Goal: Information Seeking & Learning: Learn about a topic

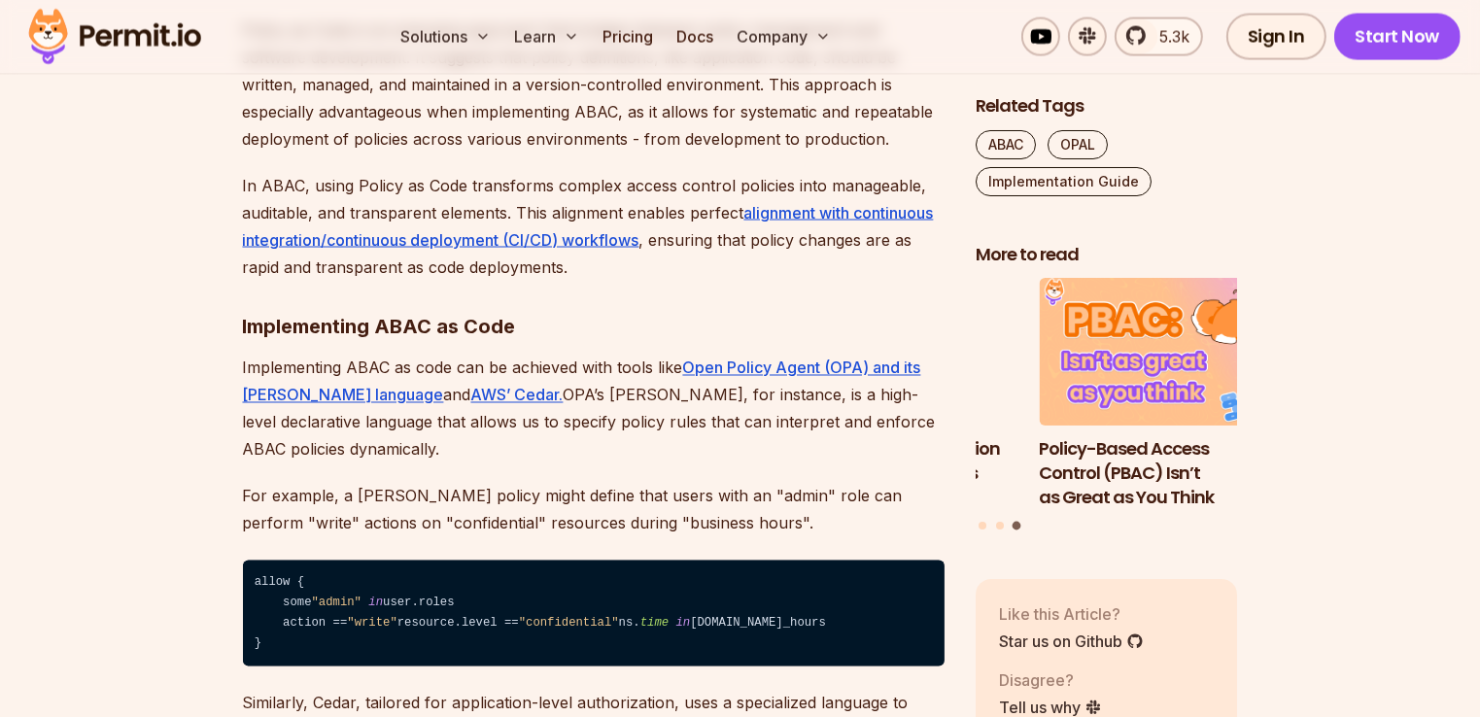
scroll to position [3384, 0]
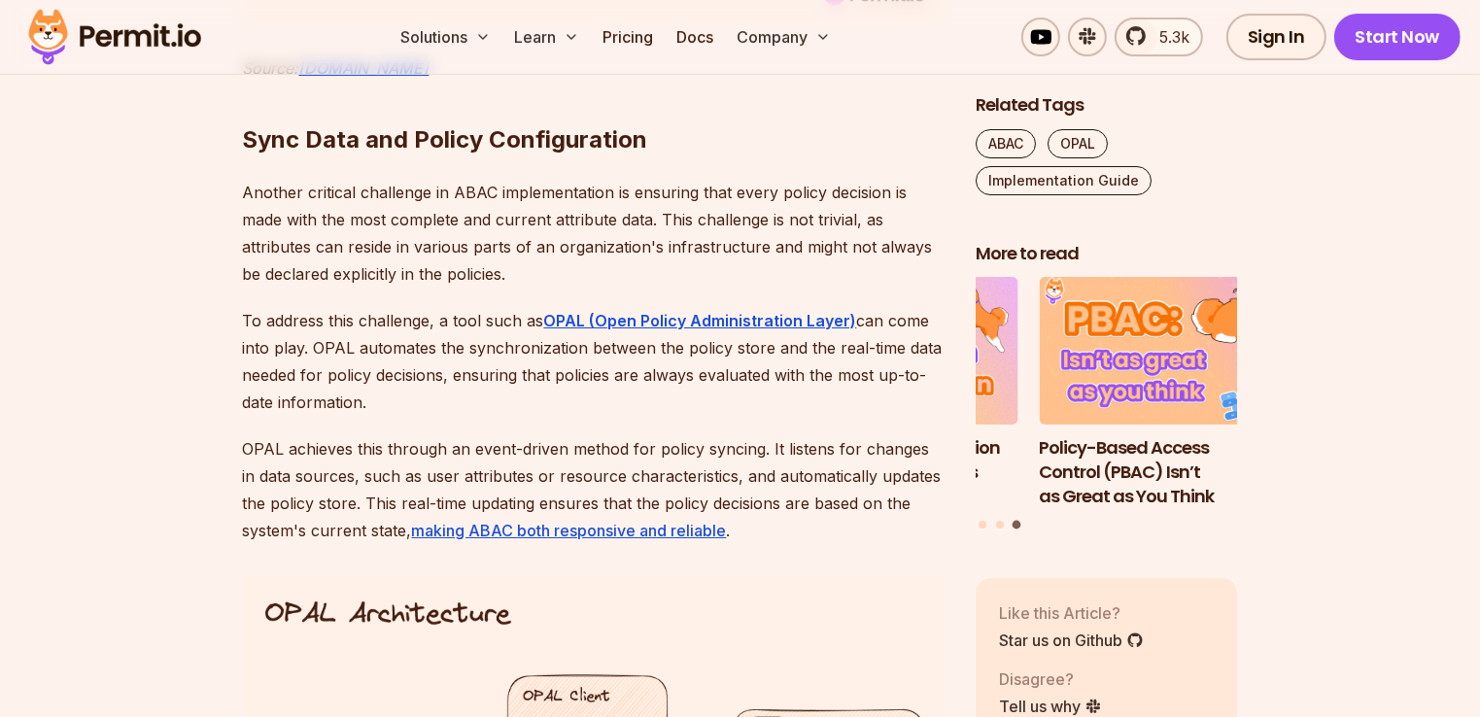
scroll to position [7029, 0]
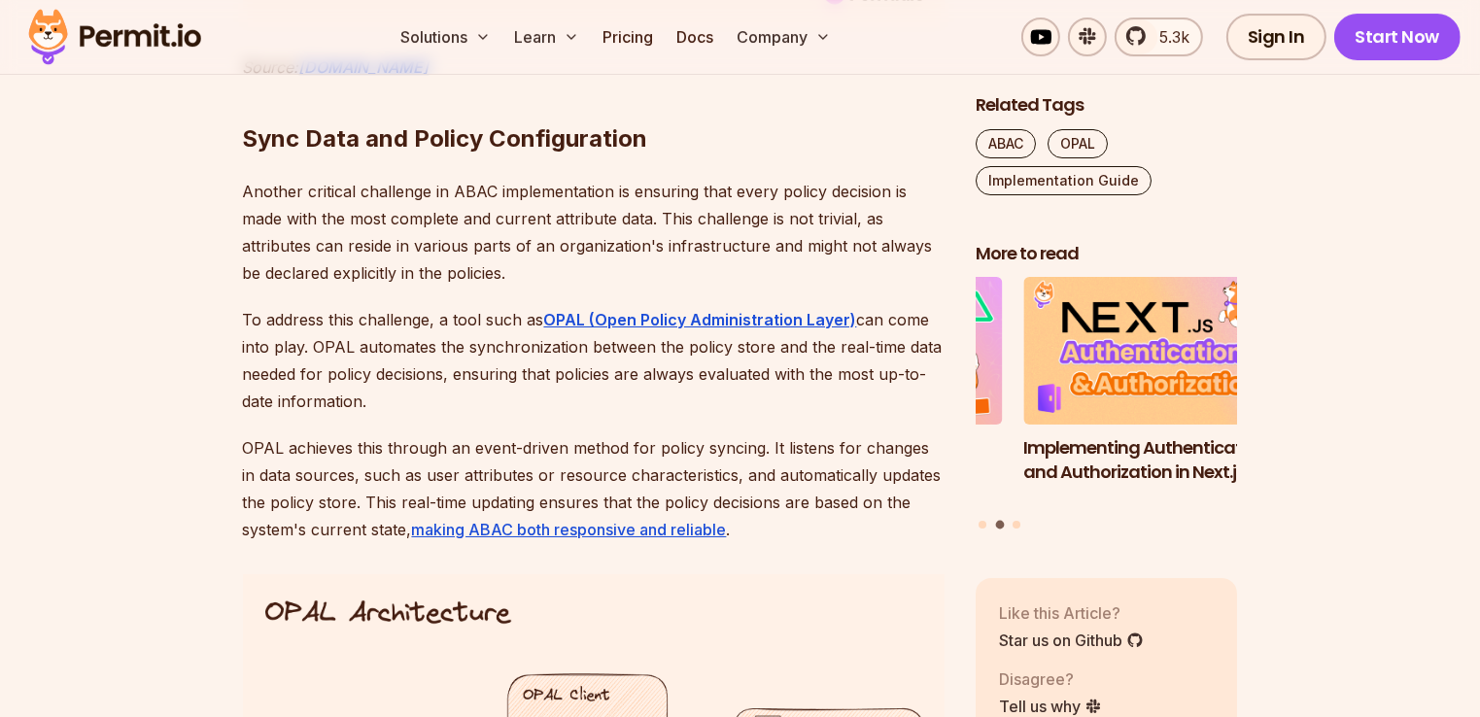
click at [679, 155] on h2 "Sync Data and Policy Configuration" at bounding box center [594, 100] width 702 height 109
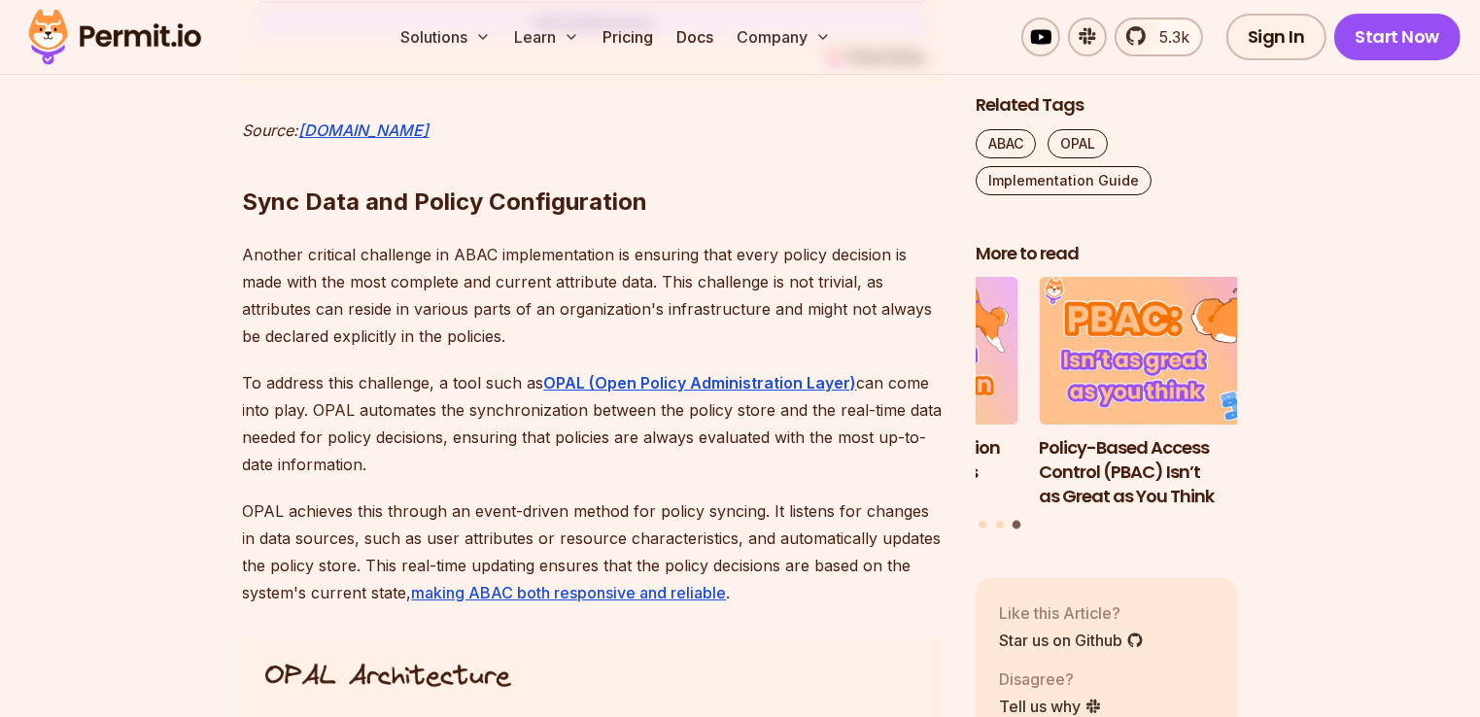
scroll to position [6970, 0]
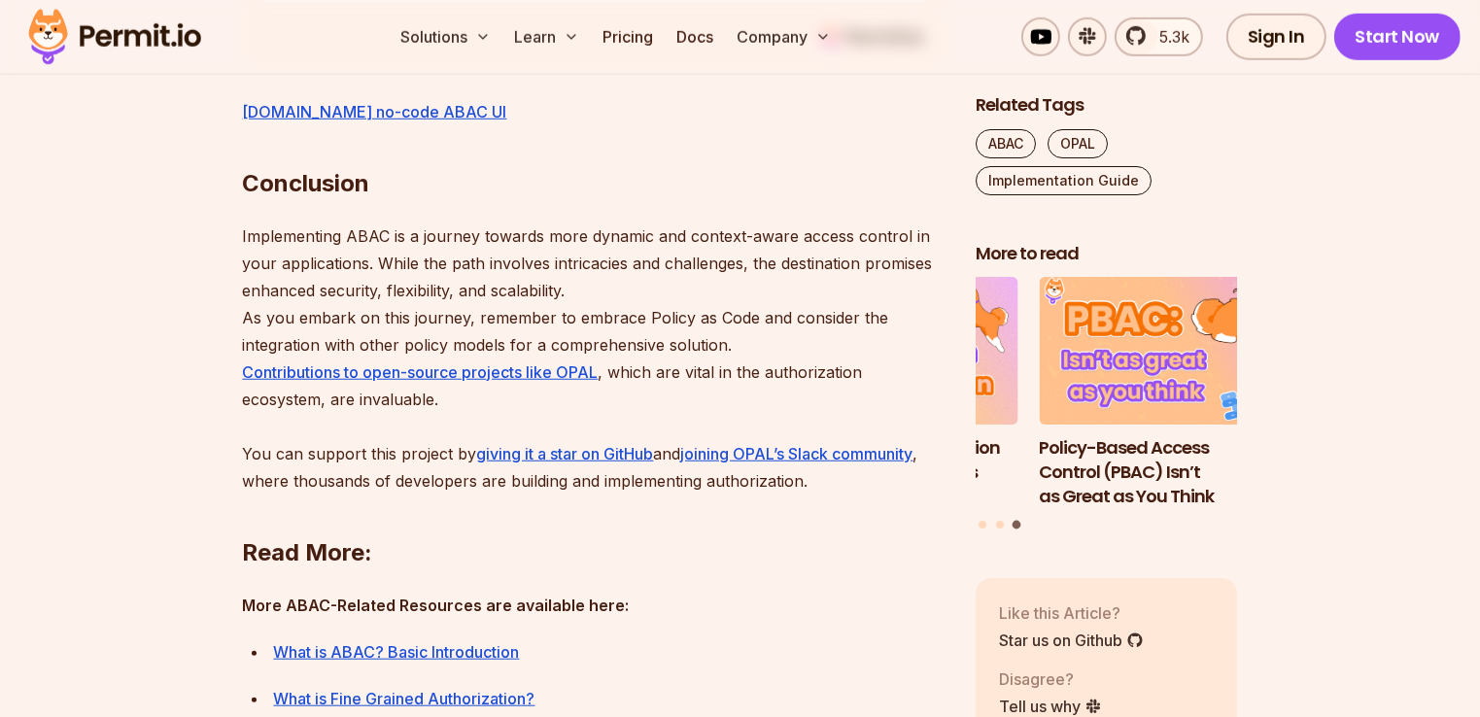
scroll to position [8967, 0]
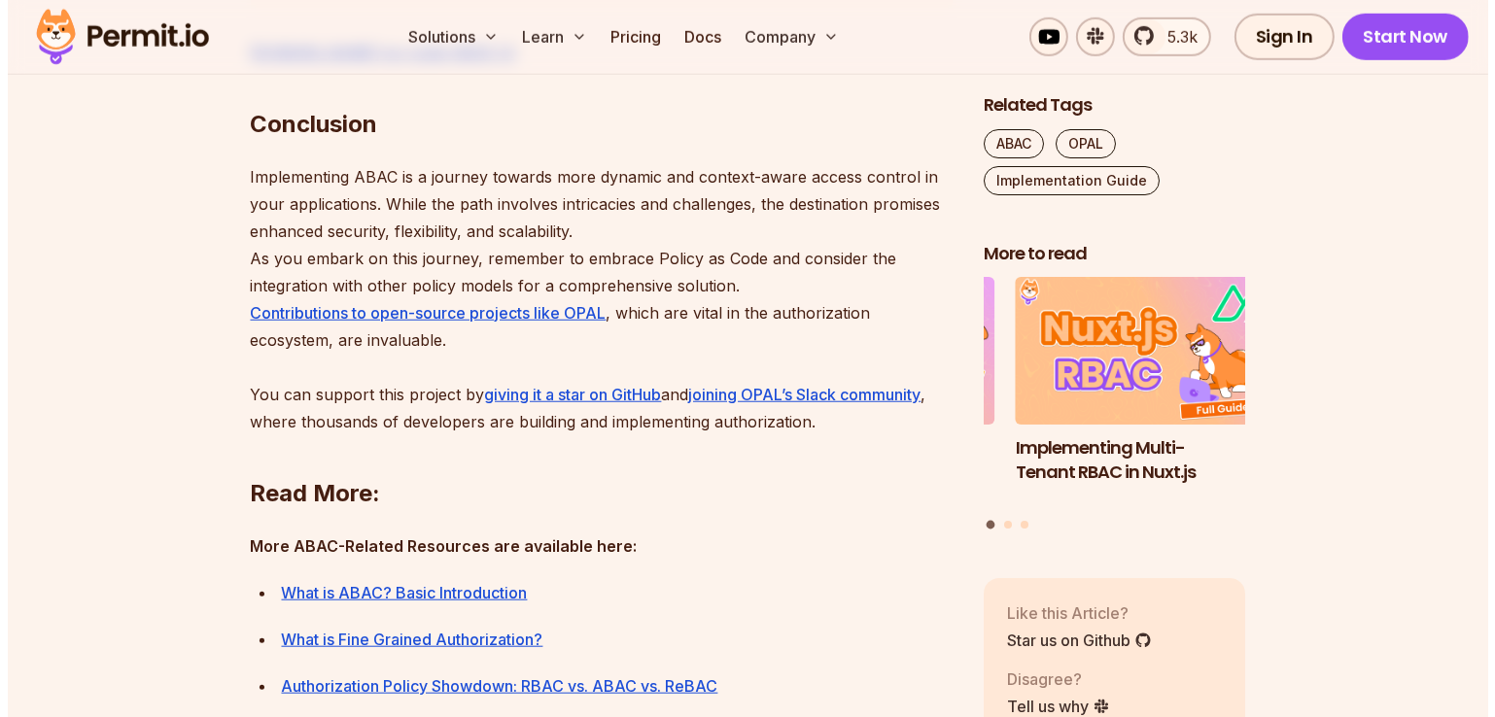
scroll to position [9023, 0]
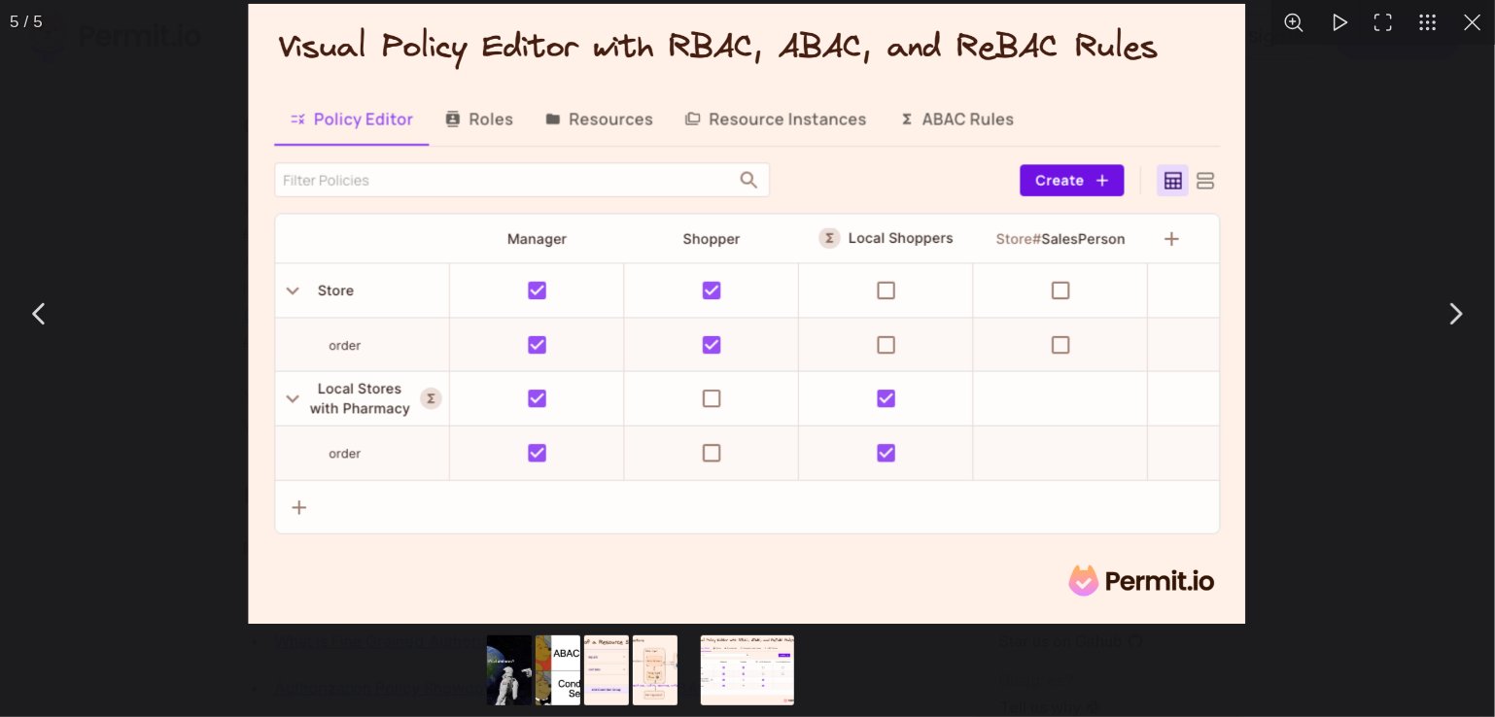
click at [1458, 312] on button "You can close this modal content with the ESC key" at bounding box center [1455, 314] width 49 height 49
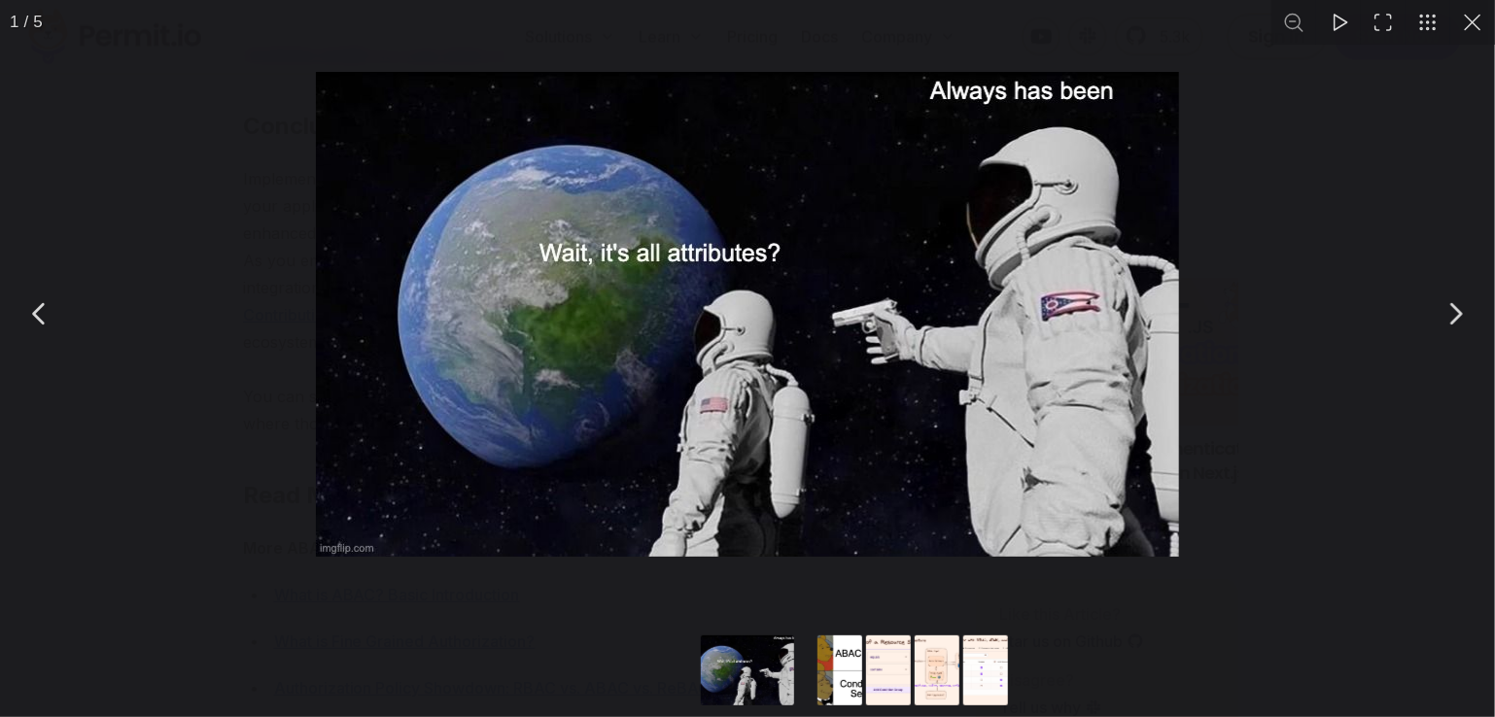
click at [1458, 312] on button "You can close this modal content with the ESC key" at bounding box center [1455, 314] width 49 height 49
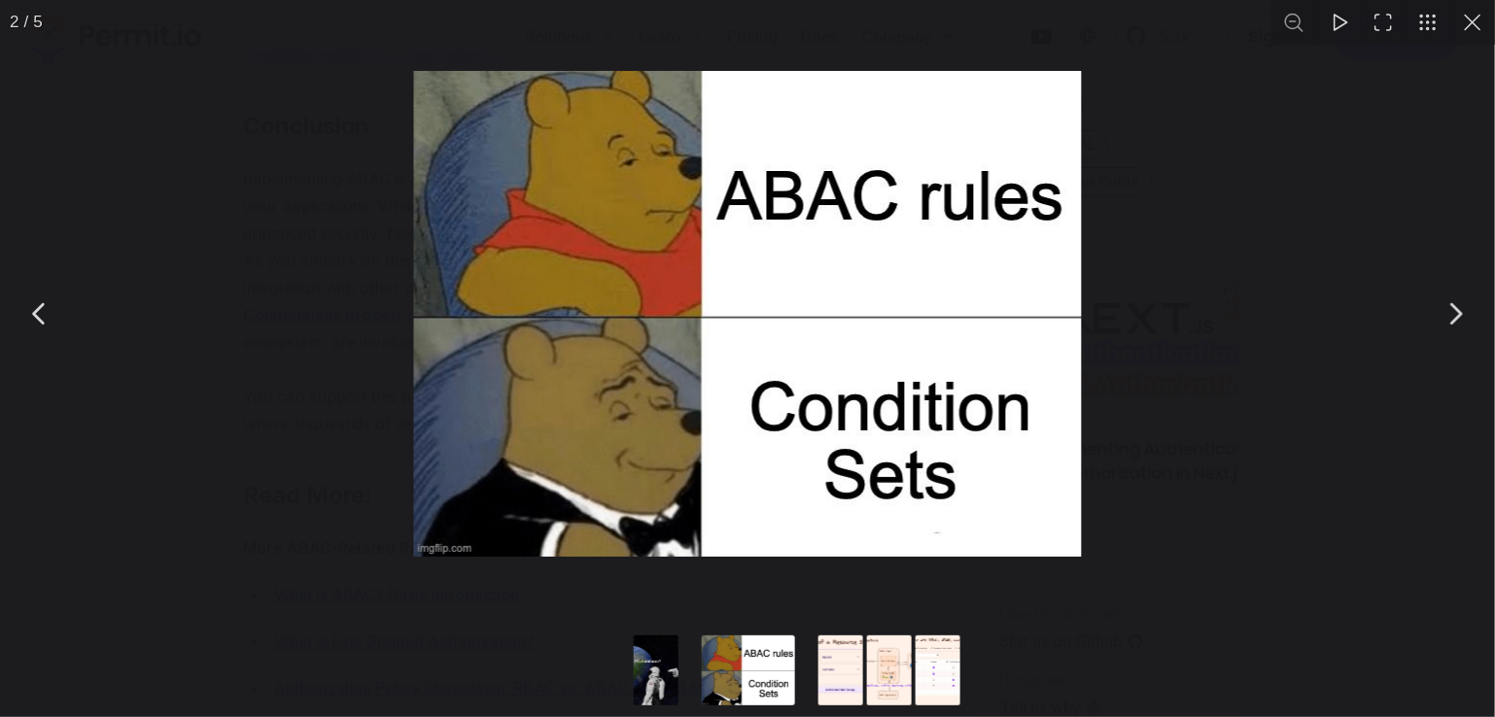
click at [1458, 312] on button "You can close this modal content with the ESC key" at bounding box center [1455, 314] width 49 height 49
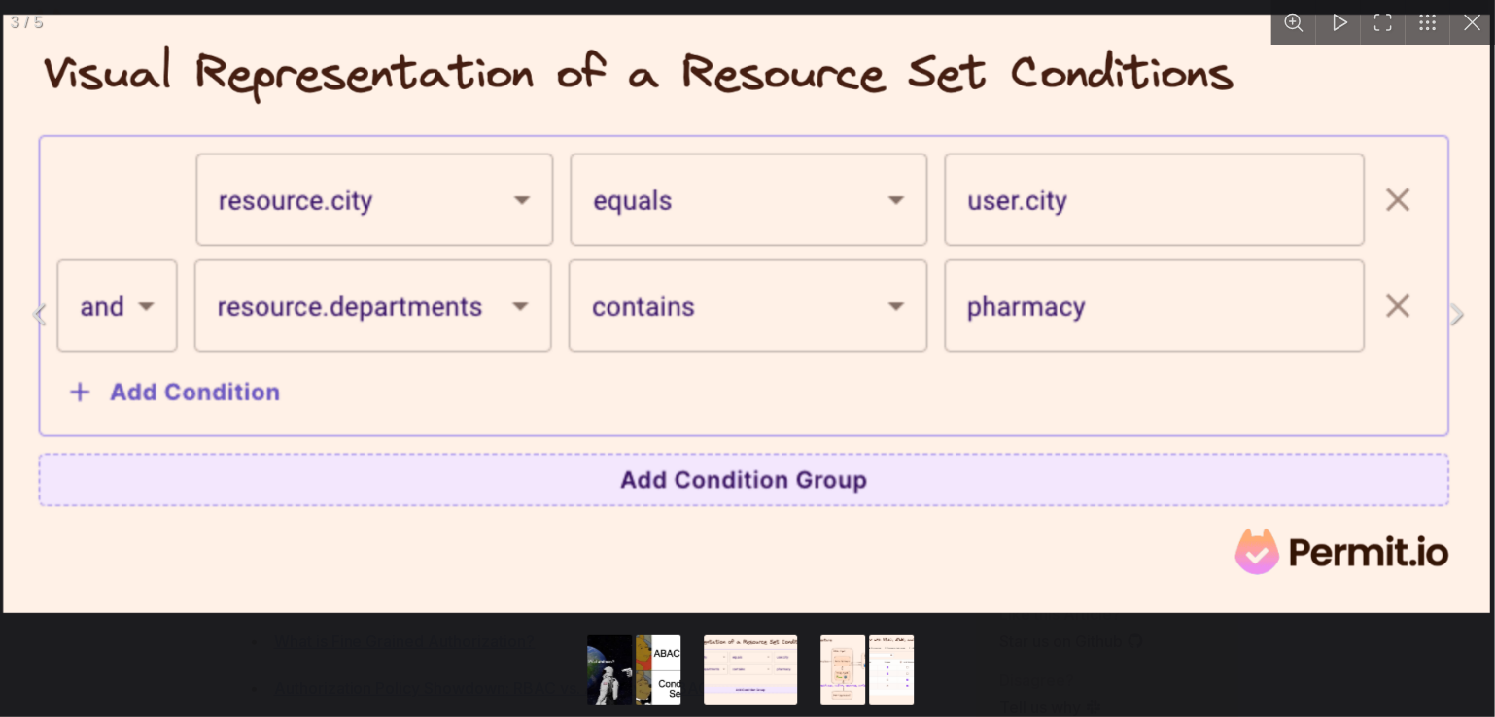
click at [1458, 312] on button "You can close this modal content with the ESC key" at bounding box center [1455, 314] width 49 height 49
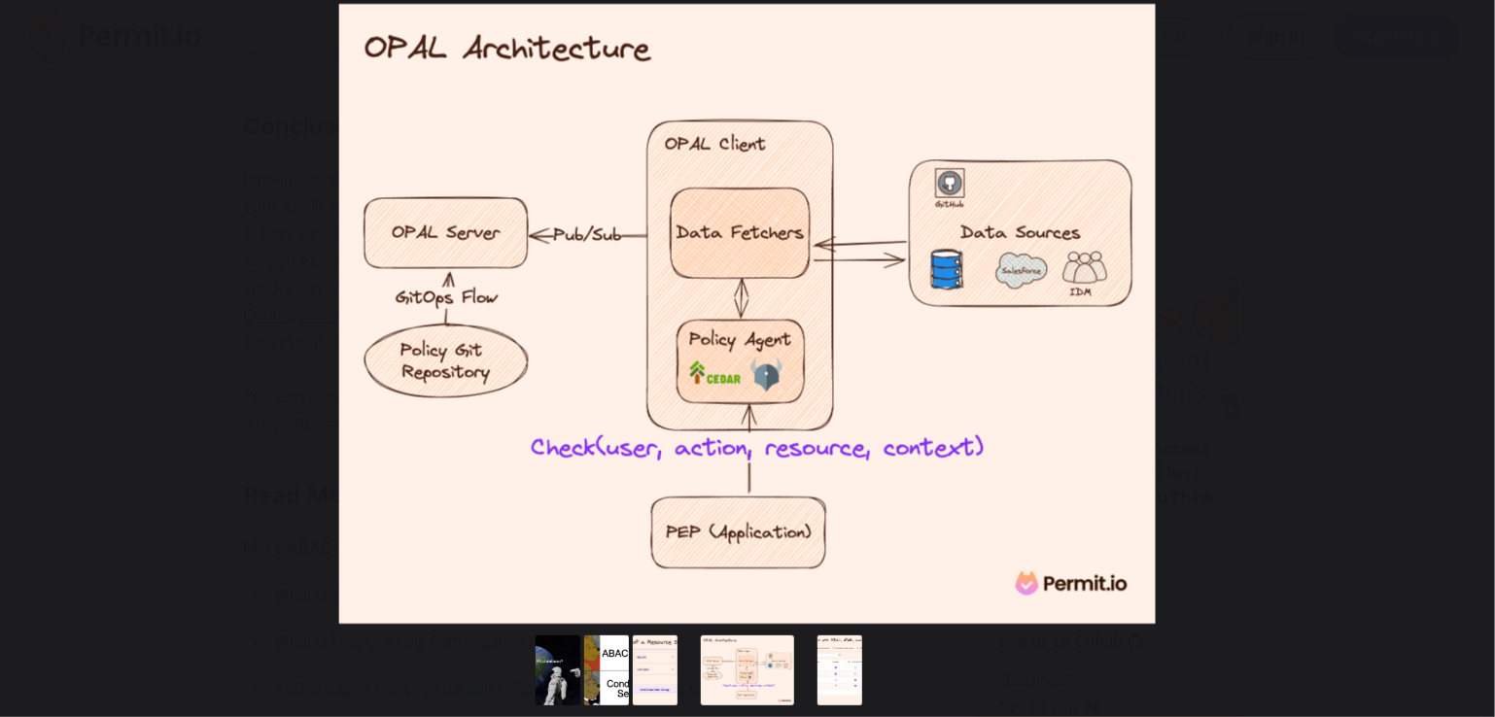
click at [1458, 312] on button "You can close this modal content with the ESC key" at bounding box center [1455, 314] width 49 height 49
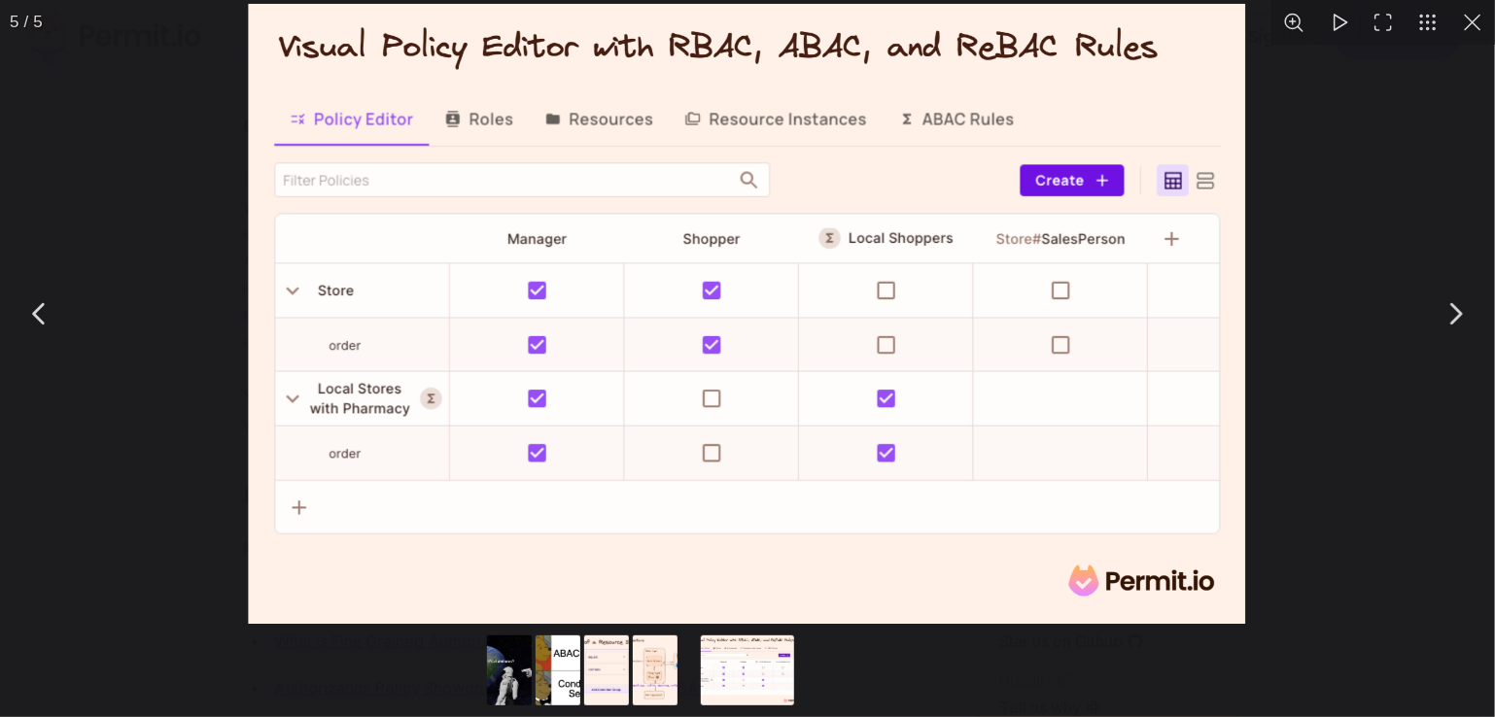
click at [648, 674] on button "Go to slide #4" at bounding box center [654, 671] width 93 height 70
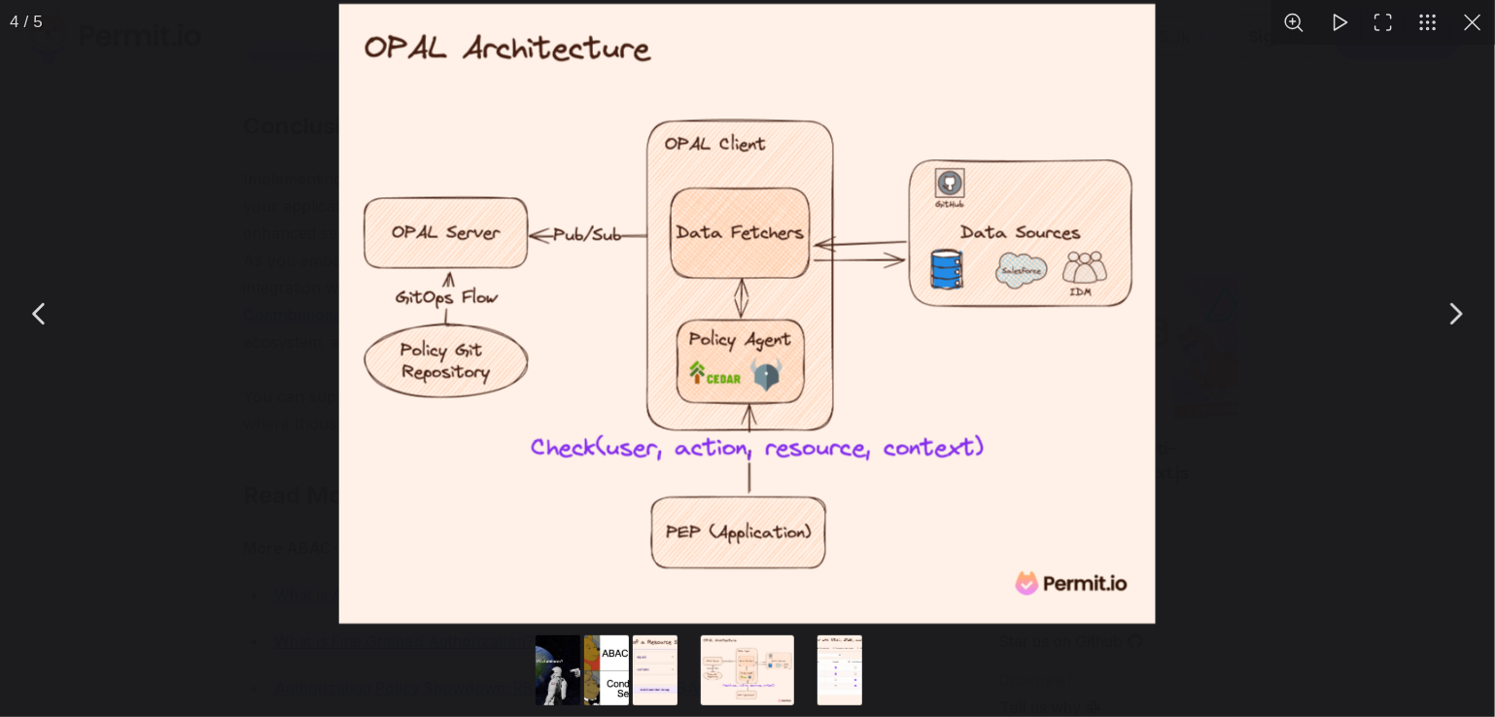
click at [640, 674] on button "Go to slide #3" at bounding box center [654, 671] width 93 height 70
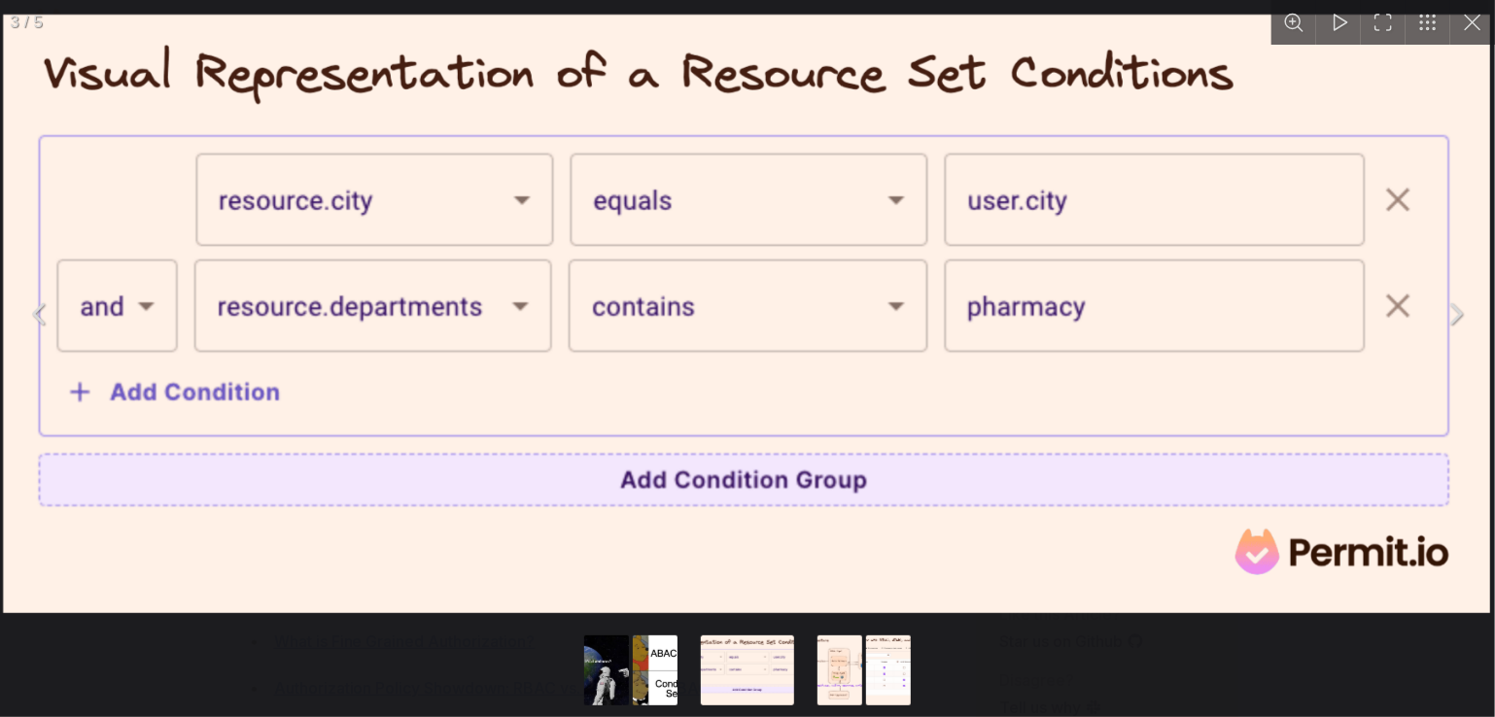
click at [754, 570] on img "You can close this modal content with the ESC key" at bounding box center [747, 314] width 1487 height 598
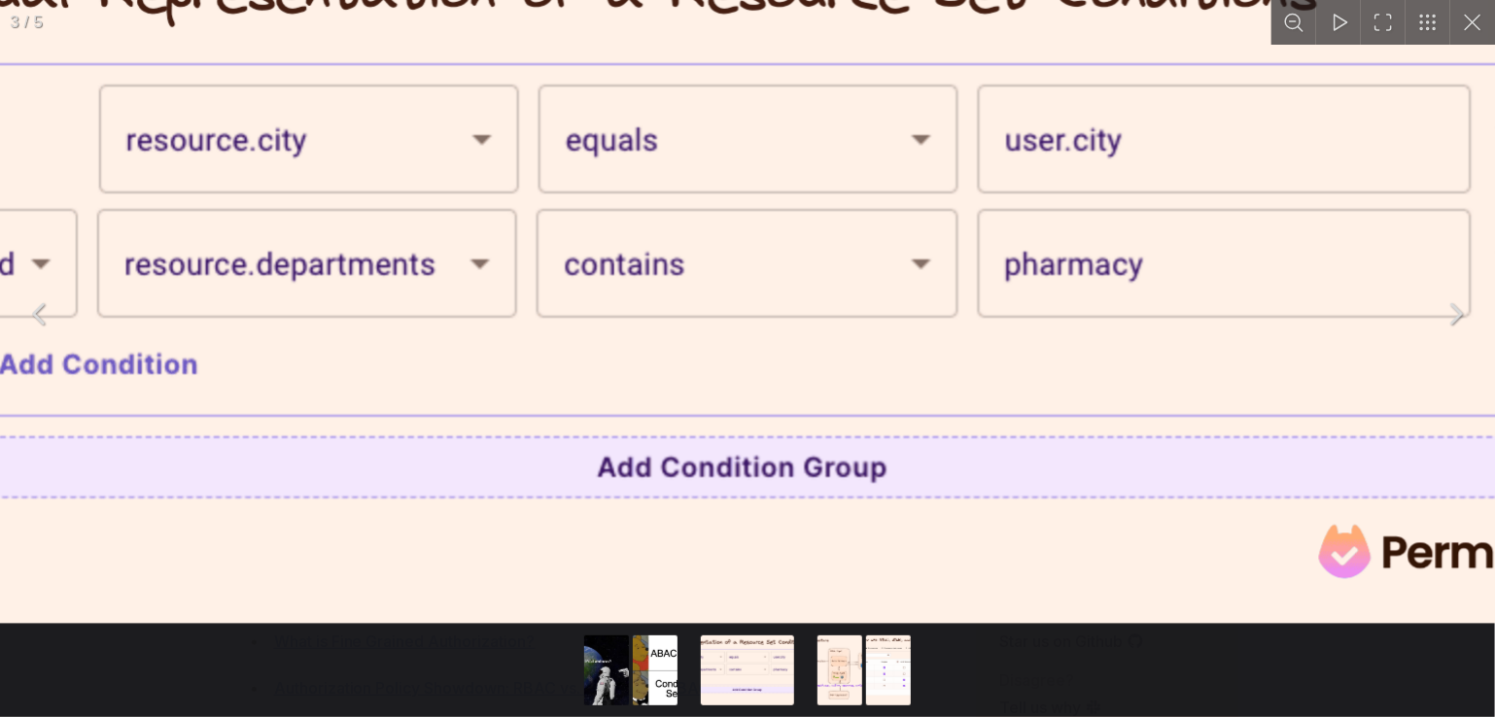
click at [754, 570] on img "You can close this modal content with the ESC key" at bounding box center [746, 273] width 1745 height 702
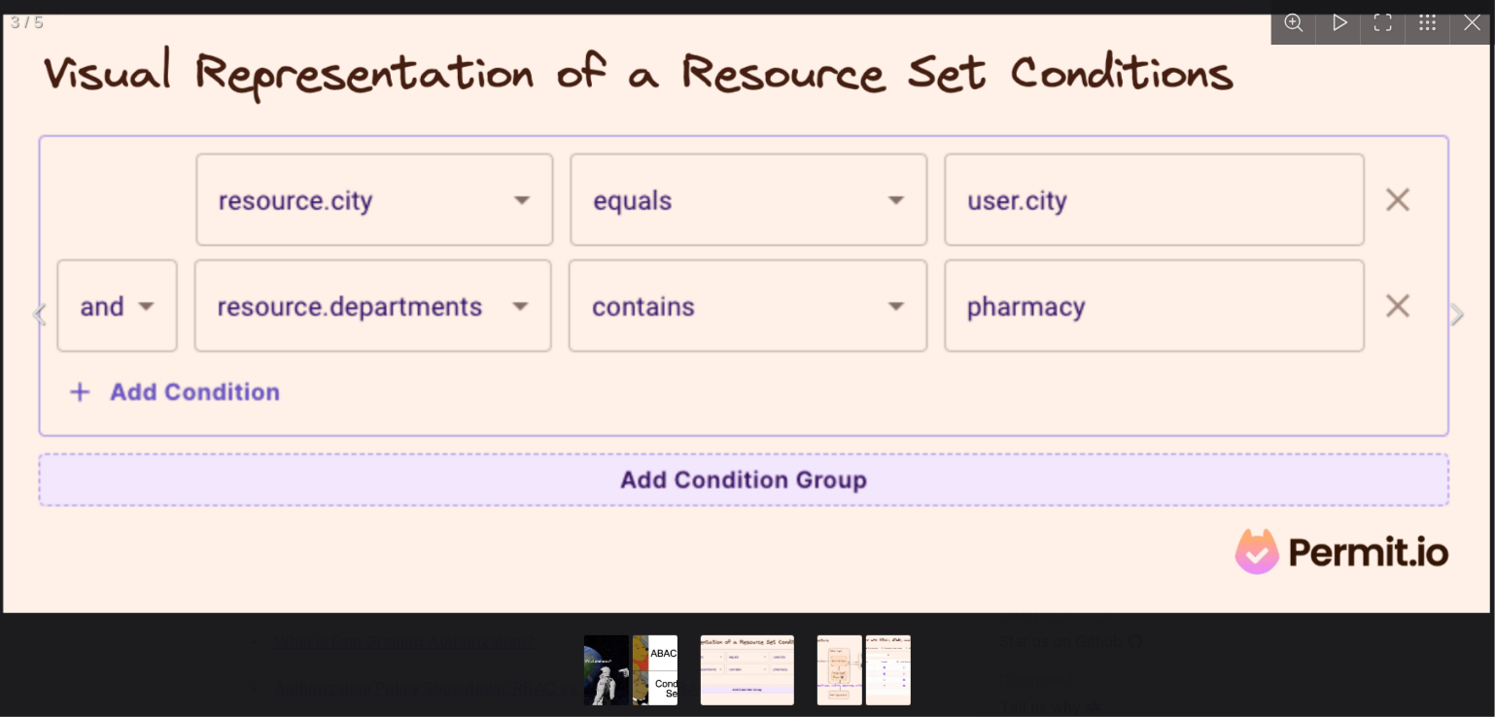
click at [754, 570] on img "You can close this modal content with the ESC key" at bounding box center [747, 314] width 1487 height 598
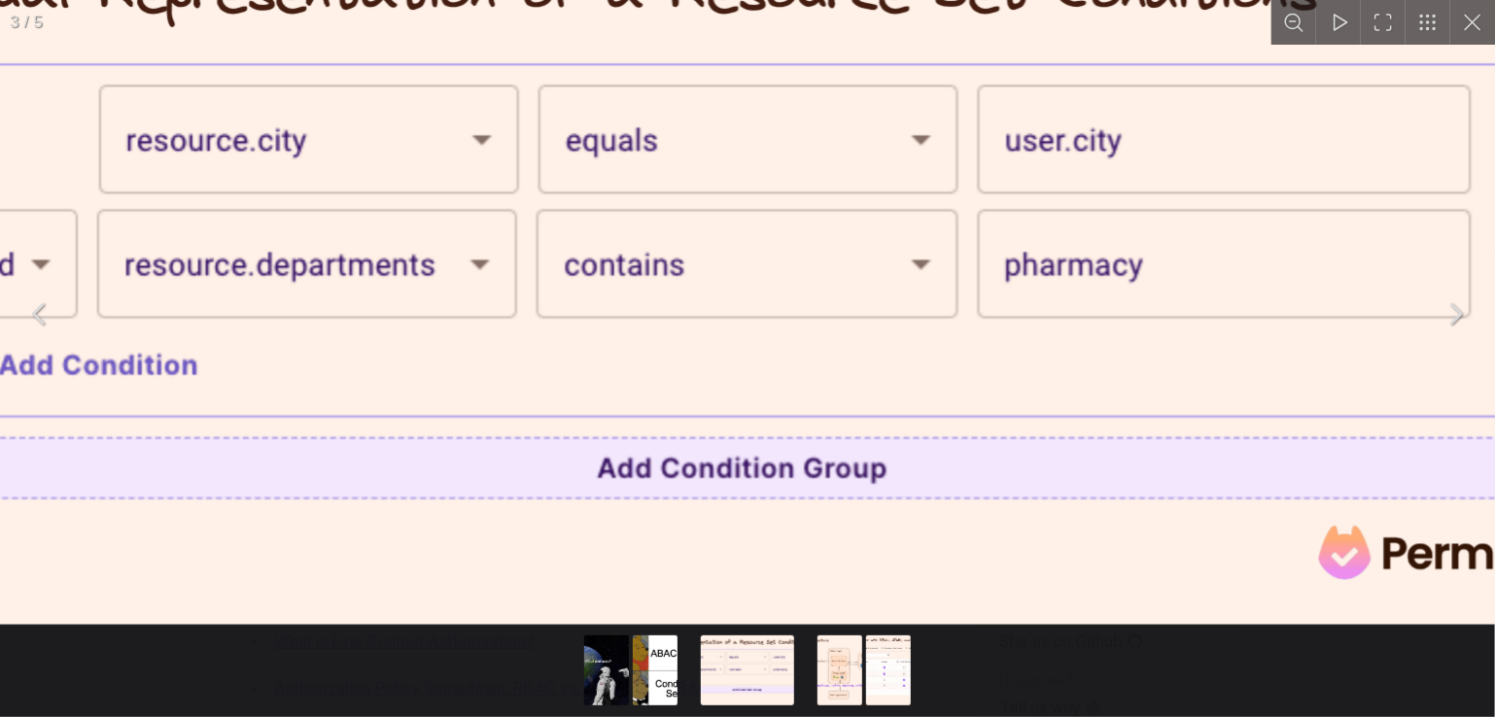
click at [754, 570] on img "You can close this modal content with the ESC key" at bounding box center [746, 273] width 1745 height 702
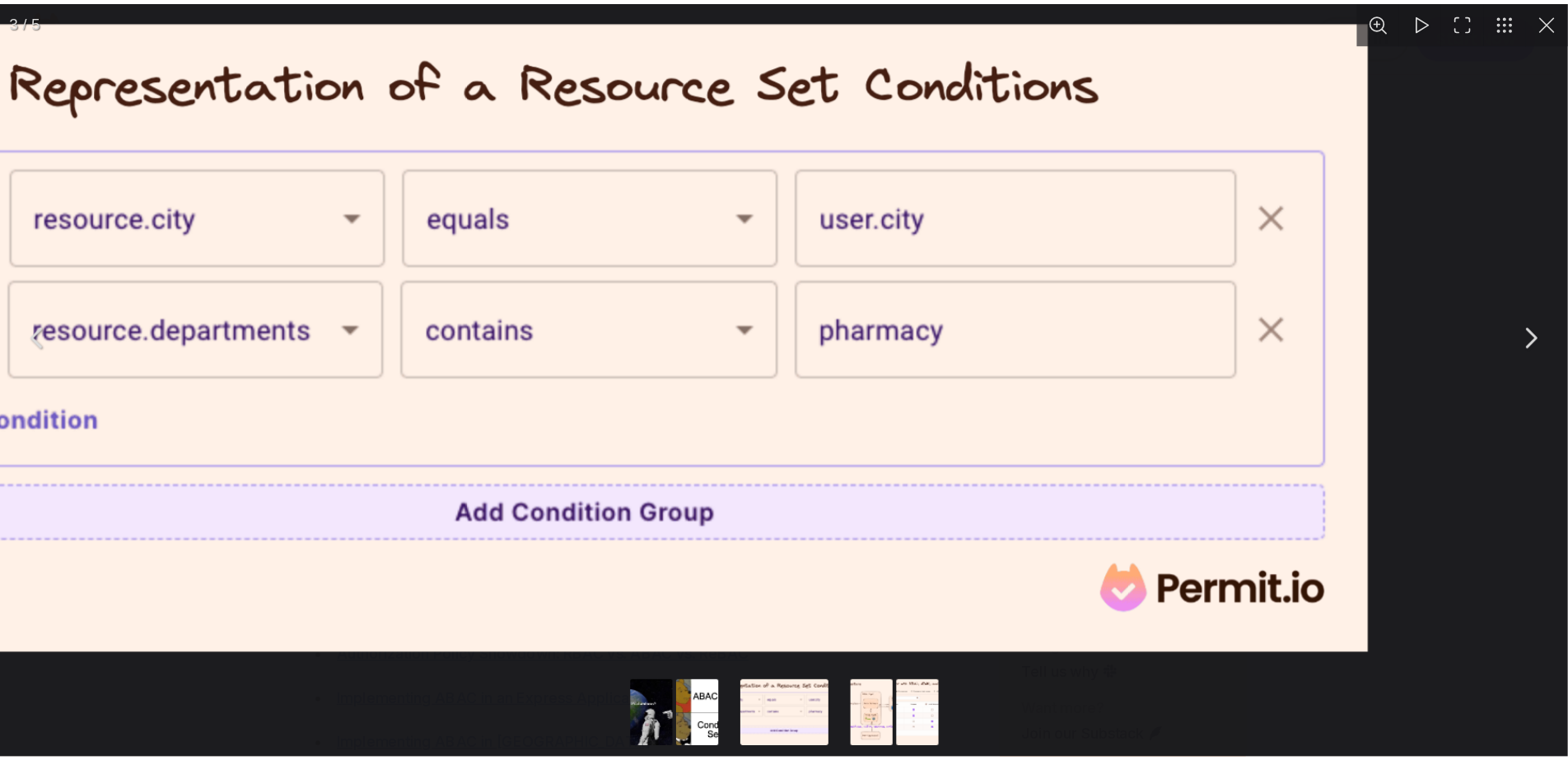
scroll to position [7645, 0]
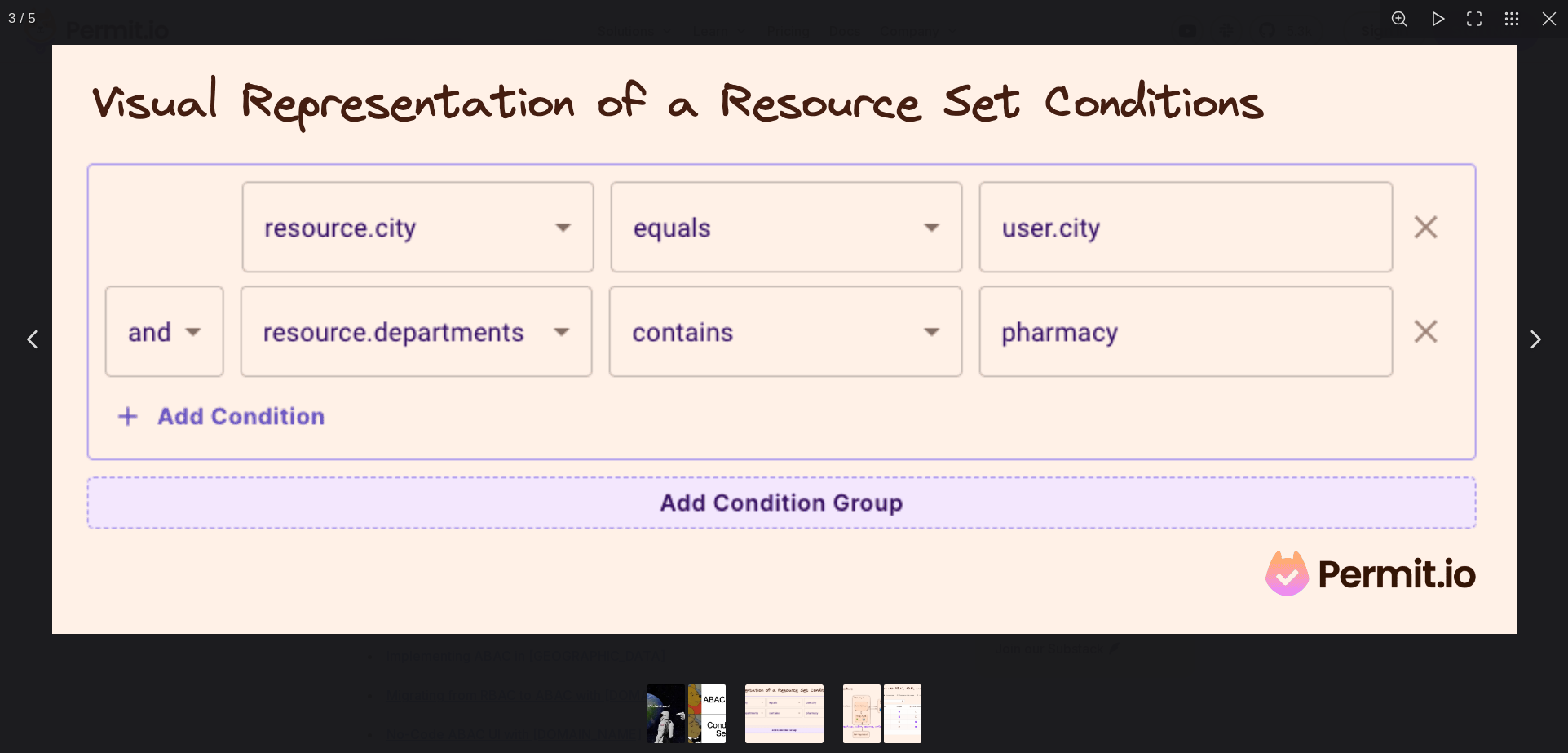
click at [1241, 468] on div "You can close this modal content with the ESC key" at bounding box center [784, 339] width 1568 height 678
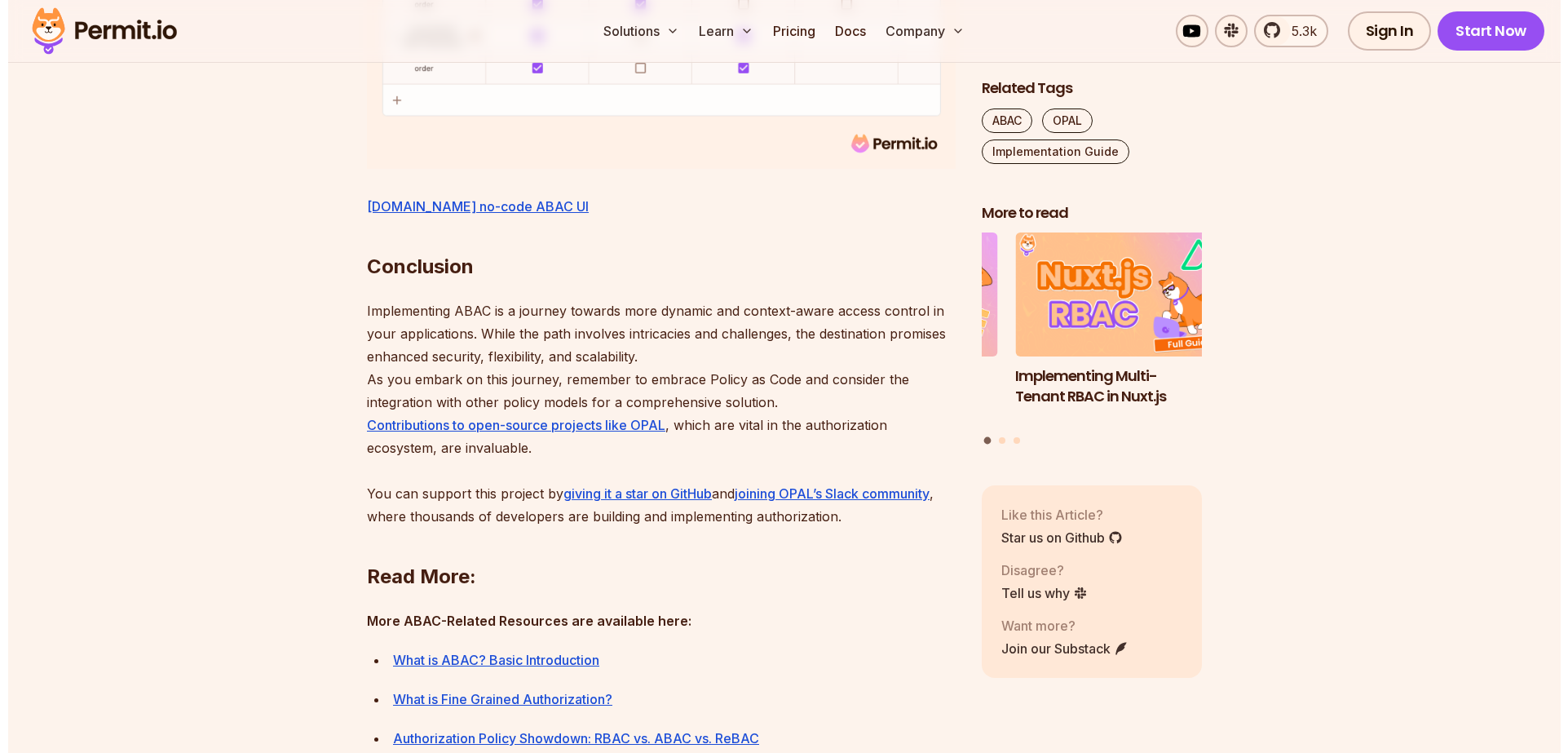
scroll to position [7414, 0]
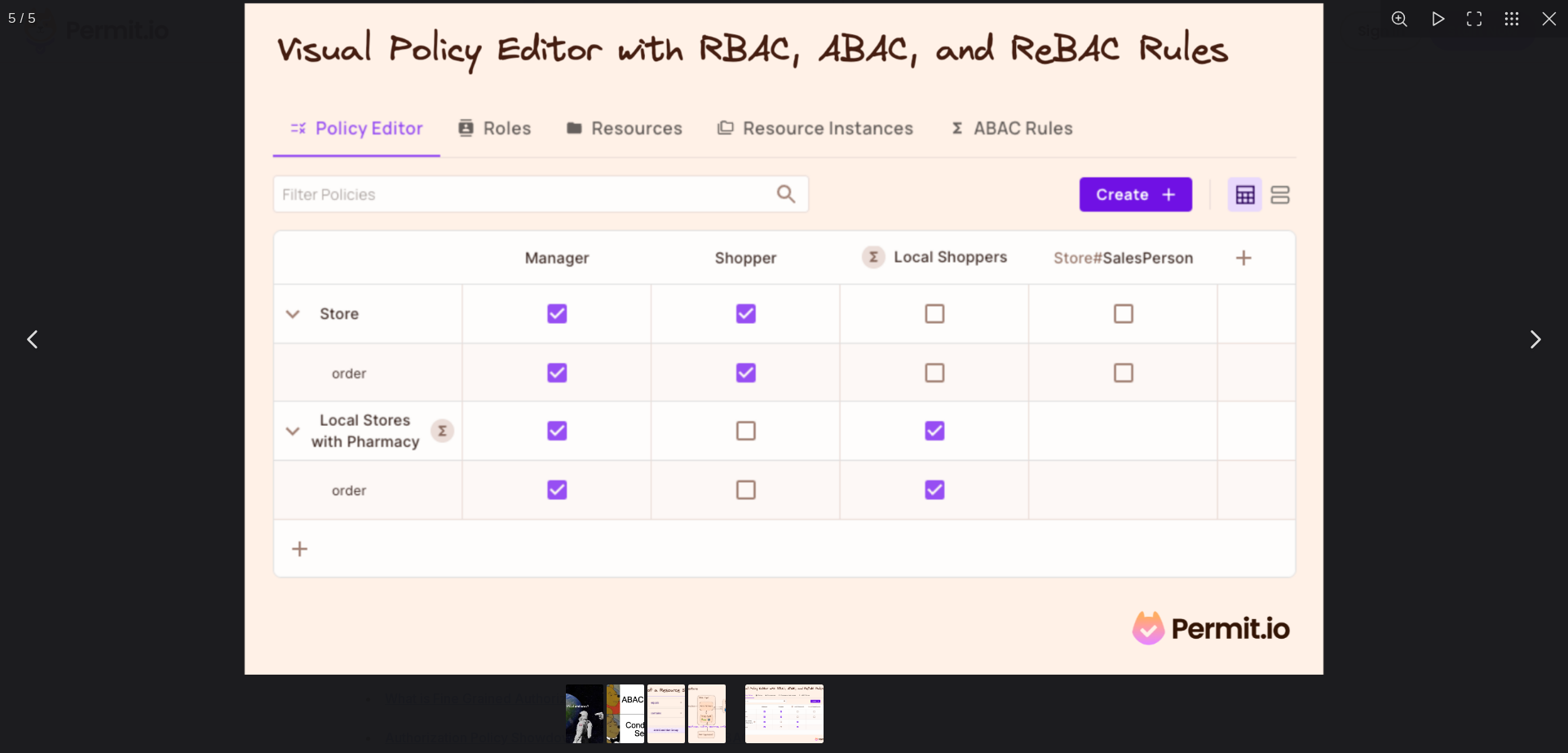
click at [701, 601] on button "Go to slide #4" at bounding box center [706, 714] width 78 height 59
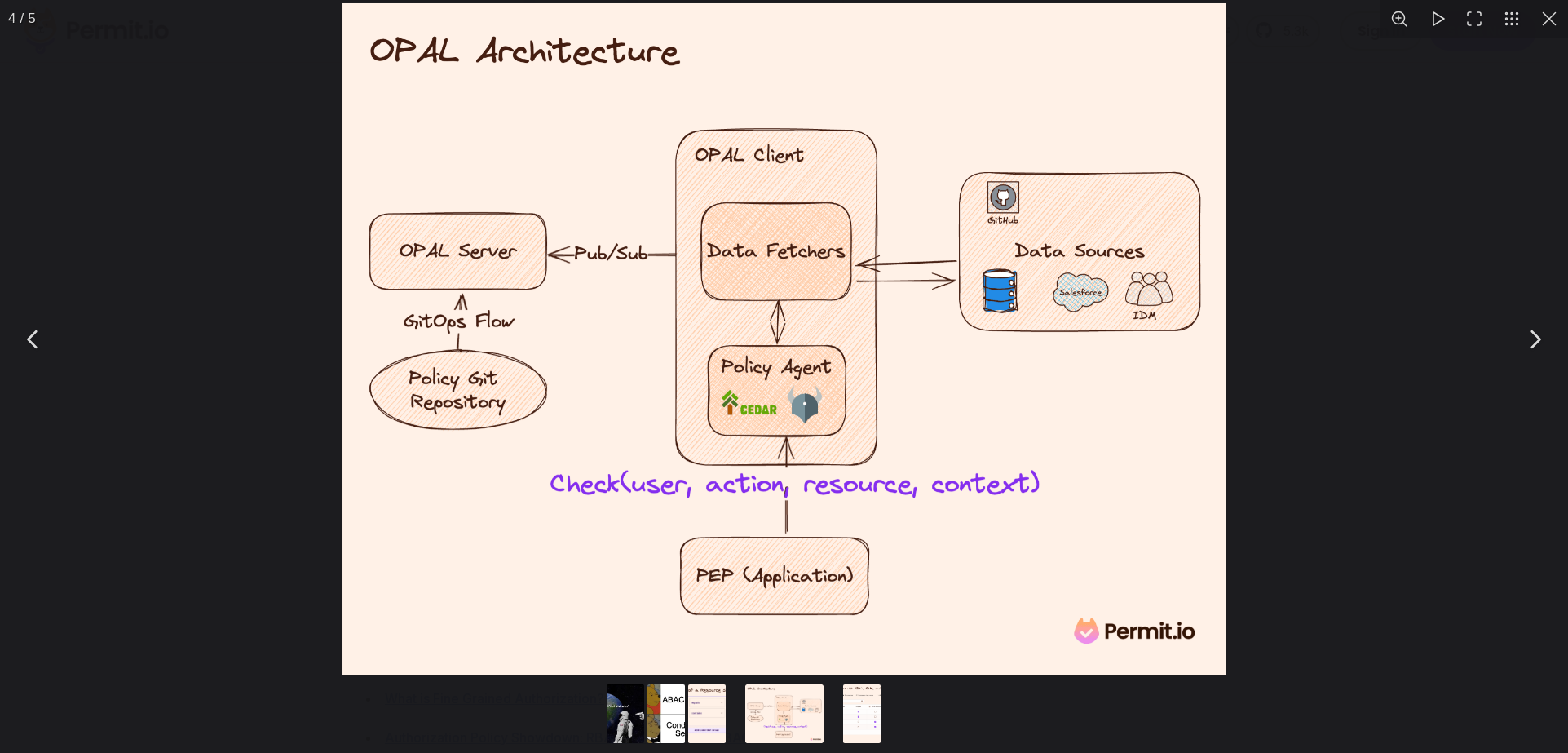
click at [696, 601] on button "Go to slide #3" at bounding box center [706, 714] width 78 height 59
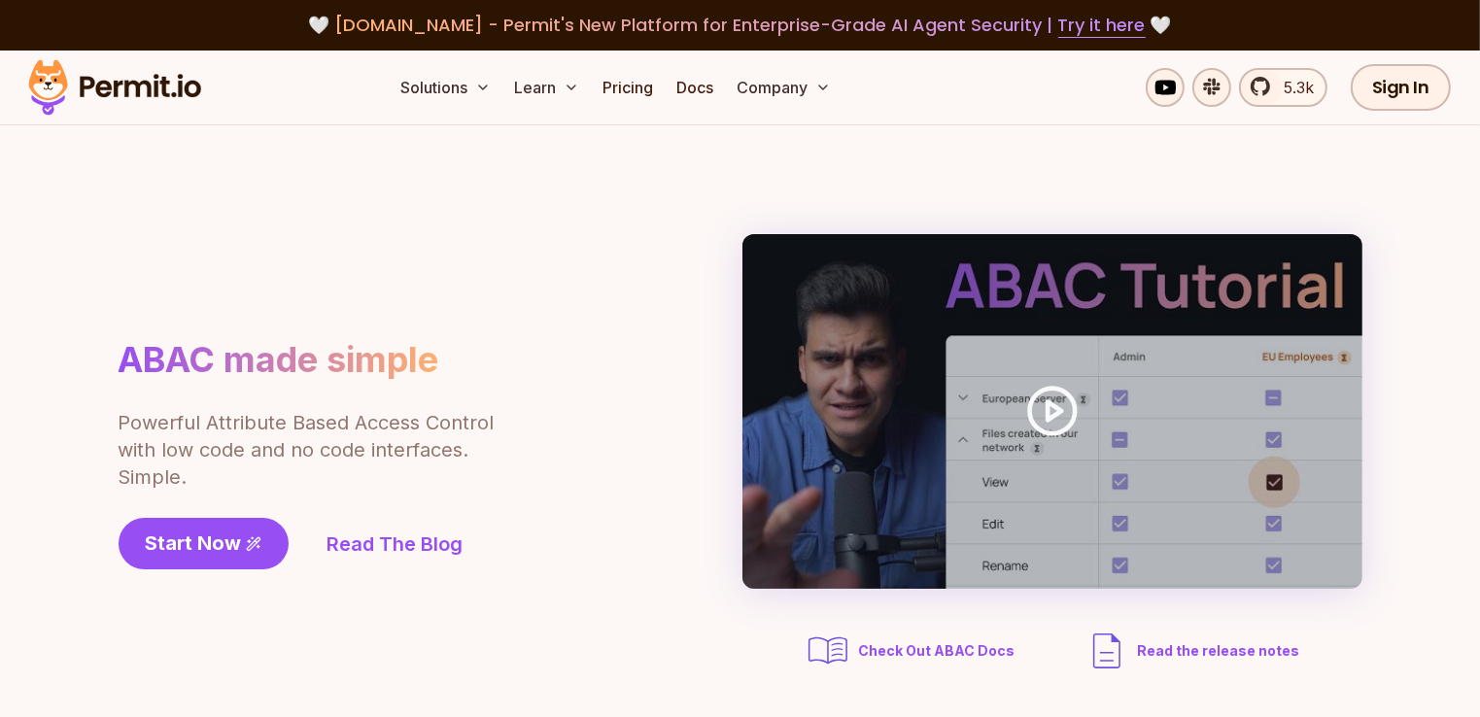
click at [626, 501] on div "ABAC made simple Powerful Attribute Based Access Control with low code and no c…" at bounding box center [741, 454] width 1244 height 440
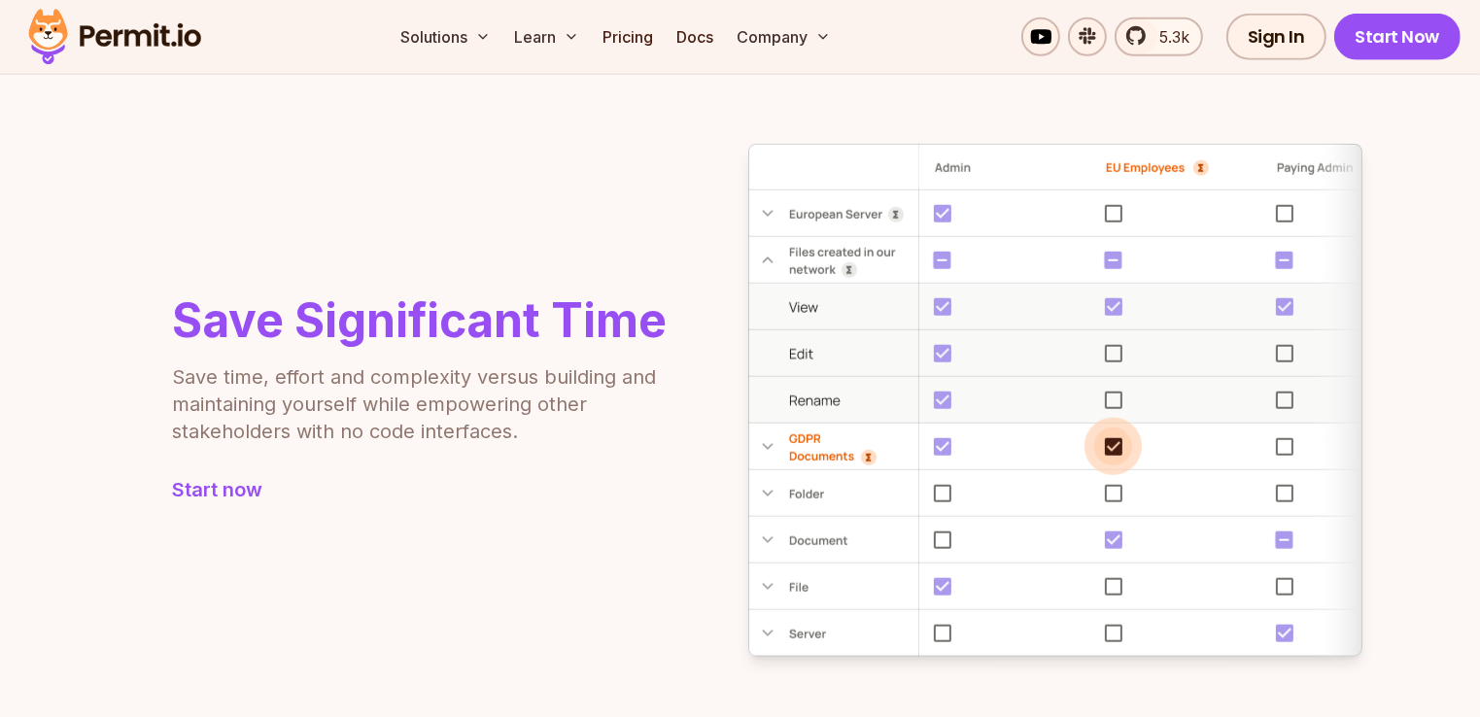
scroll to position [1819, 0]
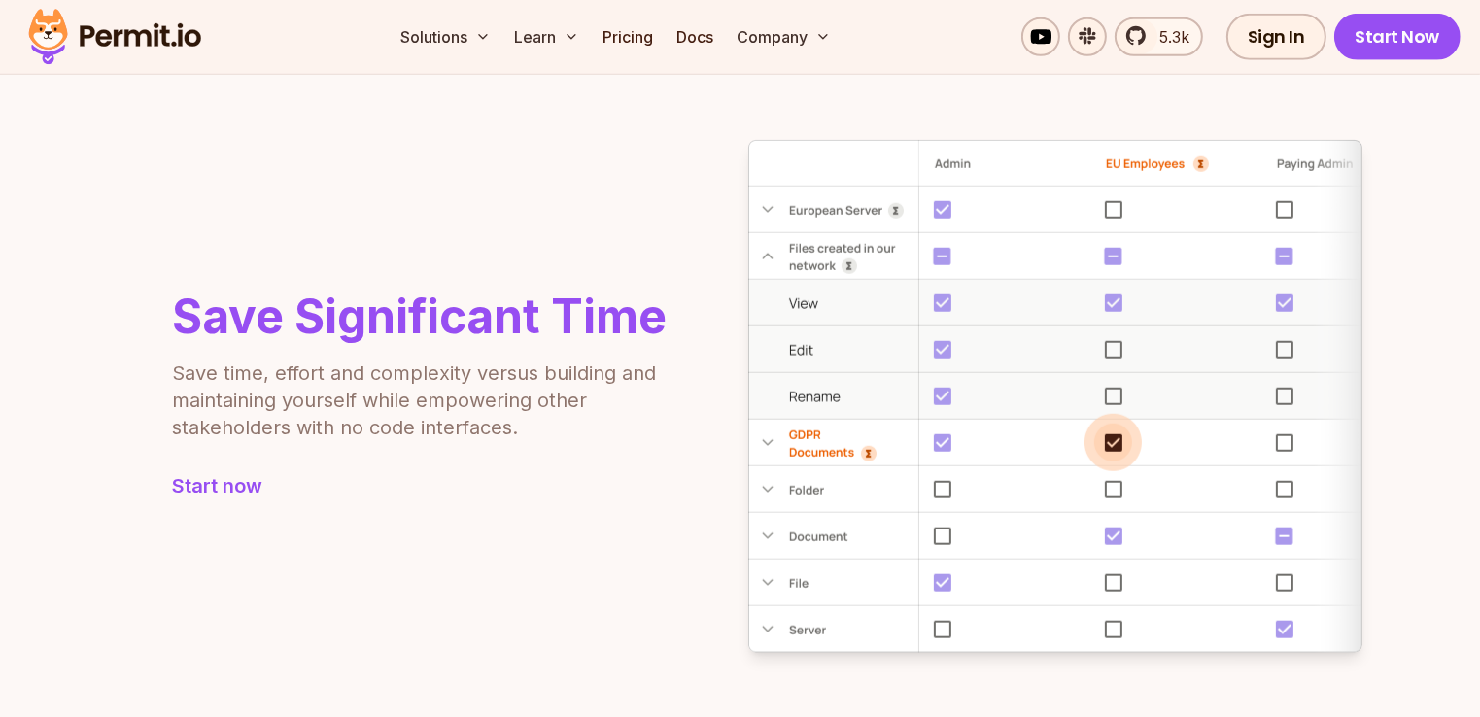
click at [596, 534] on div "Save Significant Time Save time, effort and complexity versus building and main…" at bounding box center [741, 396] width 1244 height 513
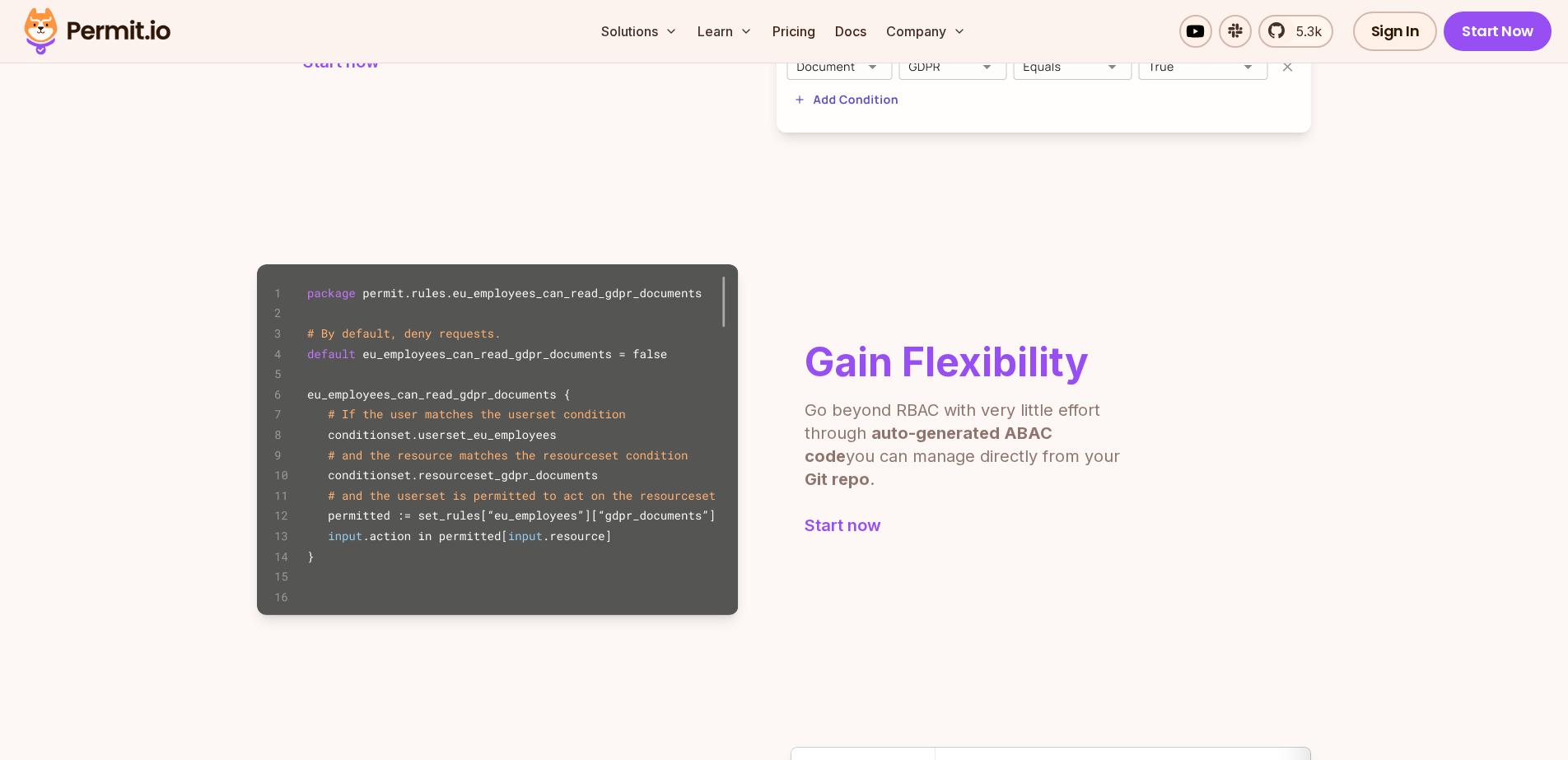
scroll to position [910, 0]
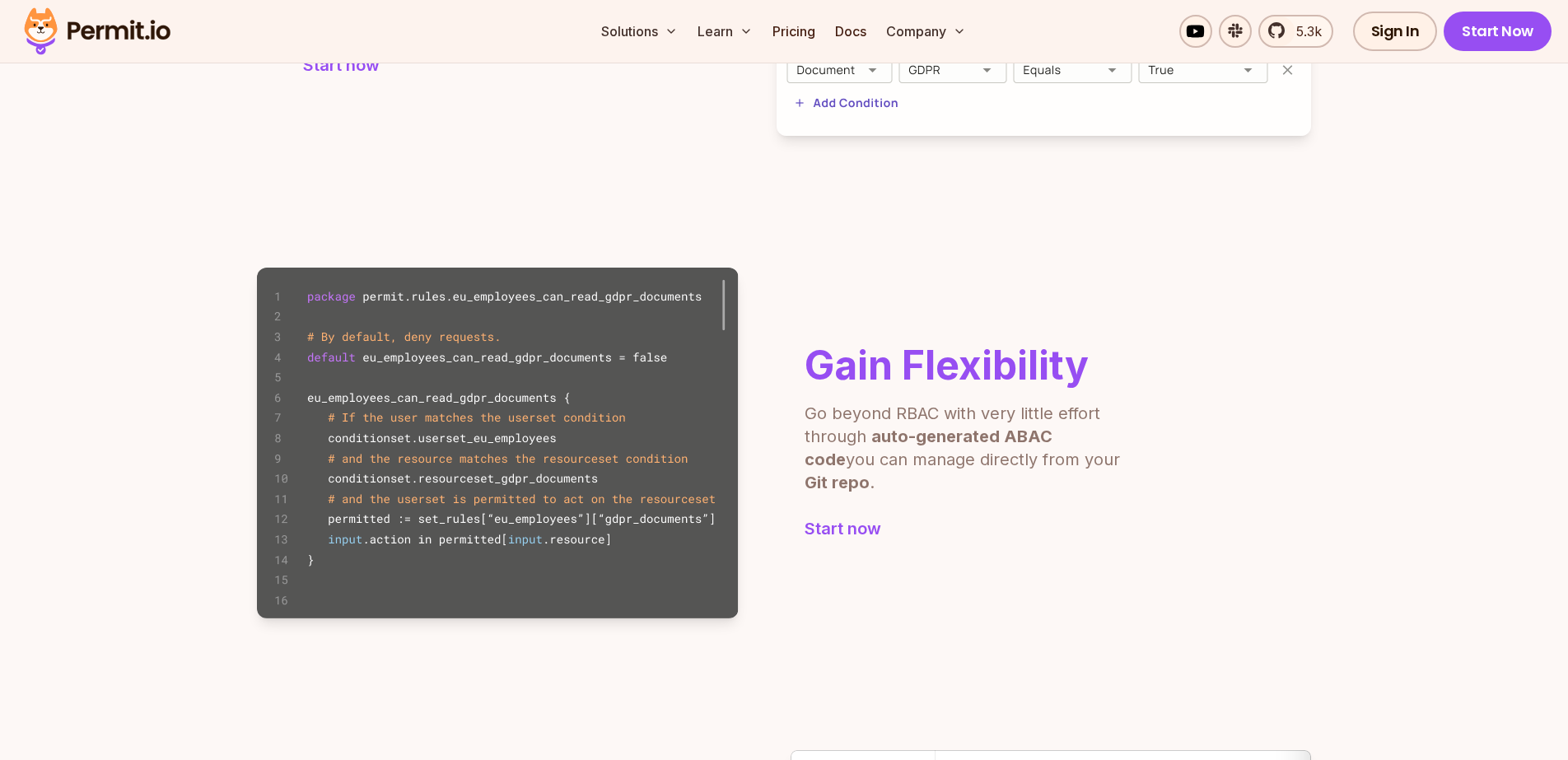
click at [1254, 362] on section "Gain Flexibility Go beyond RBAC with very little effort through auto-generated …" at bounding box center [784, 443] width 1568 height 483
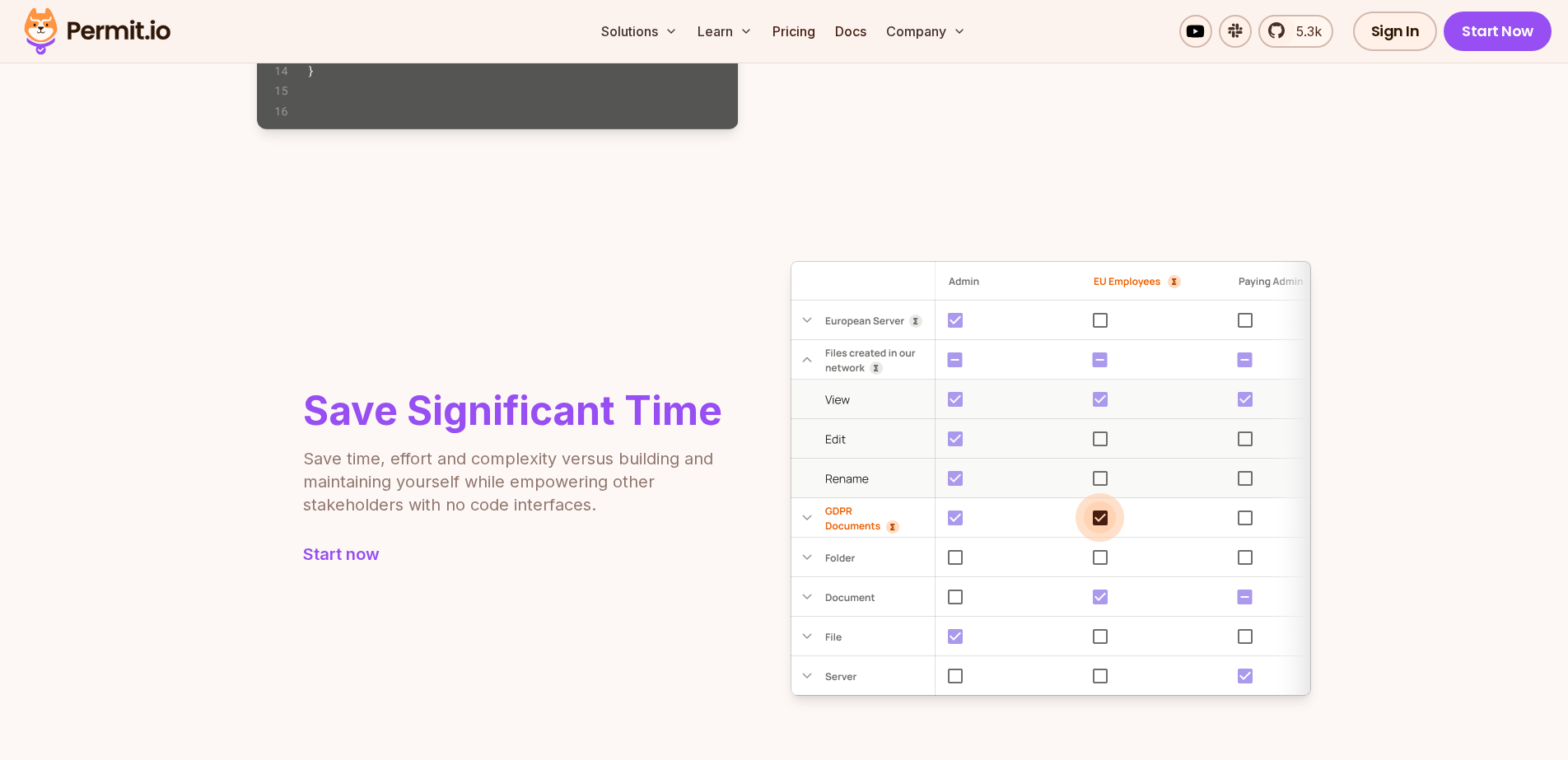
scroll to position [1402, 0]
